Goal: Information Seeking & Learning: Learn about a topic

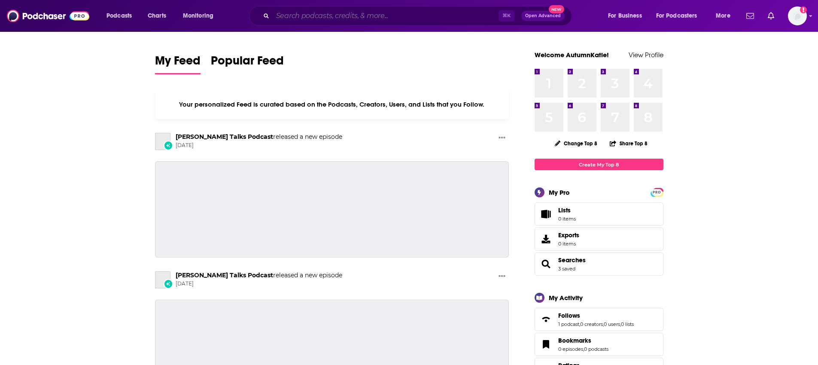
click at [345, 15] on input "Search podcasts, credits, & more..." at bounding box center [386, 16] width 226 height 14
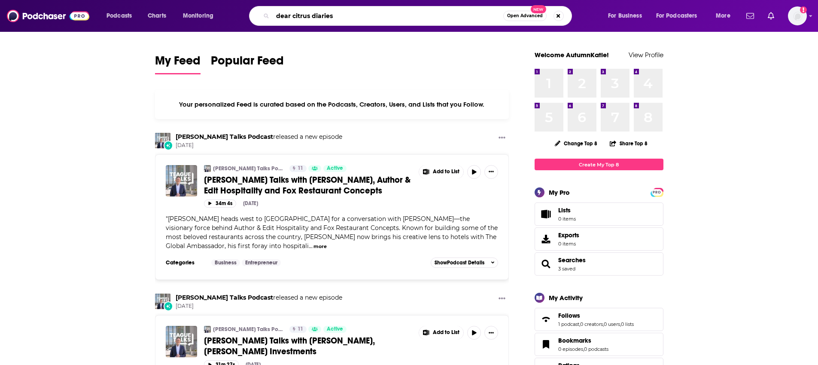
type input "dear citrus diaries"
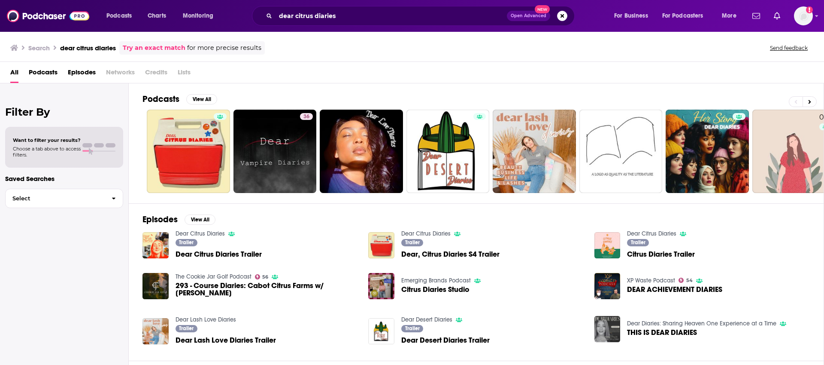
click at [201, 250] on span "Dear Citrus Diaries Trailer" at bounding box center [219, 253] width 86 height 7
click at [414, 231] on link "Dear Citrus Diaries" at bounding box center [425, 233] width 49 height 7
